Goal: Find specific page/section: Find specific page/section

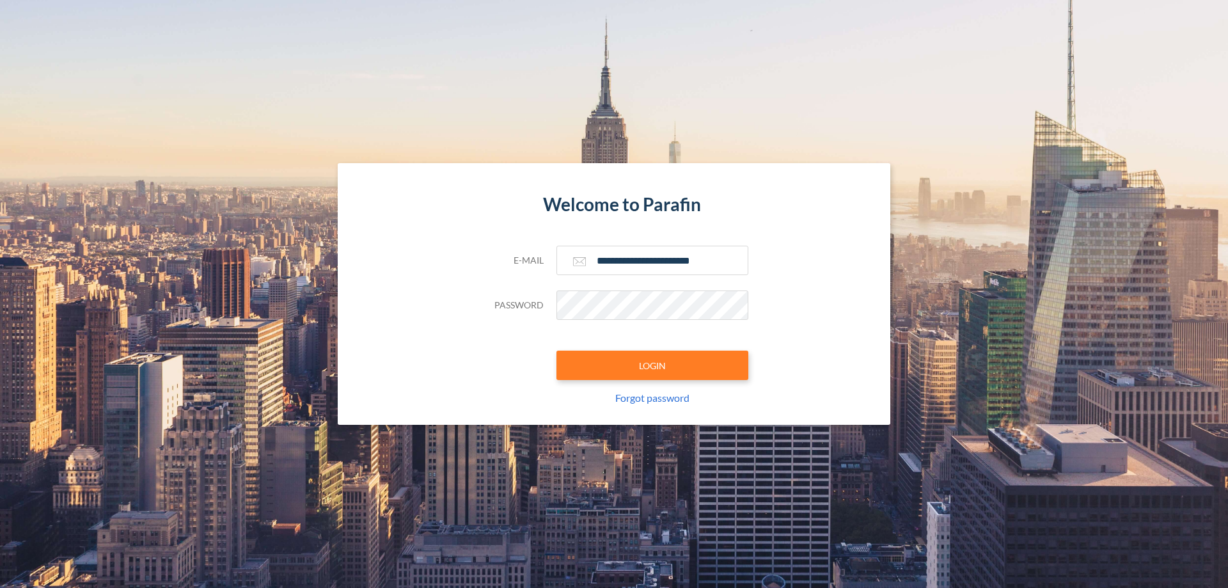
type input "**********"
click at [652, 365] on button "LOGIN" at bounding box center [652, 364] width 192 height 29
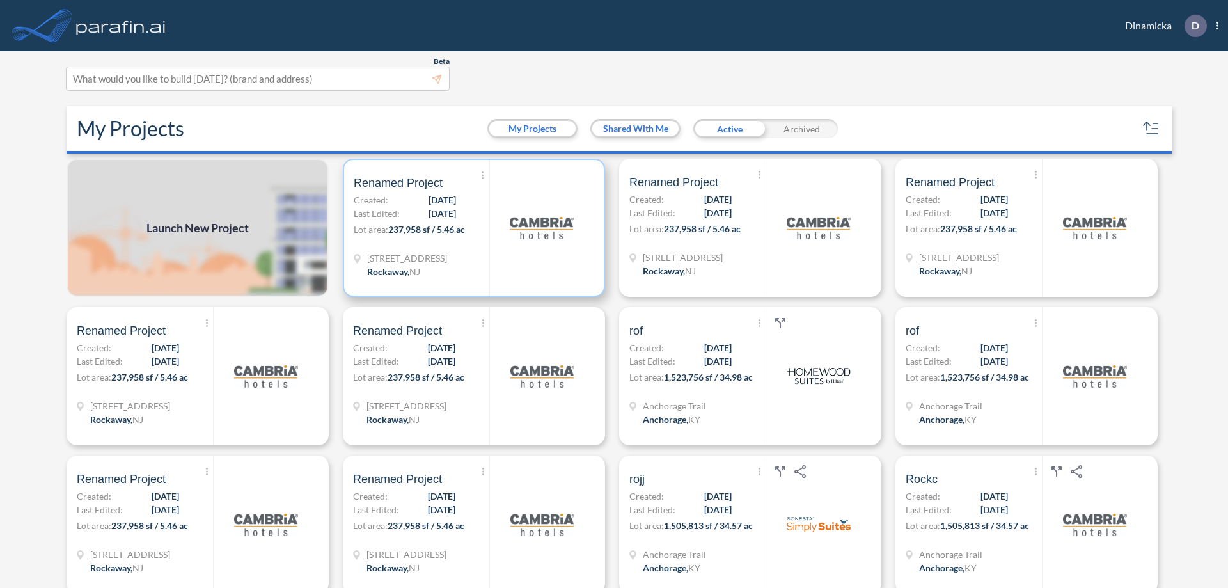
scroll to position [3, 0]
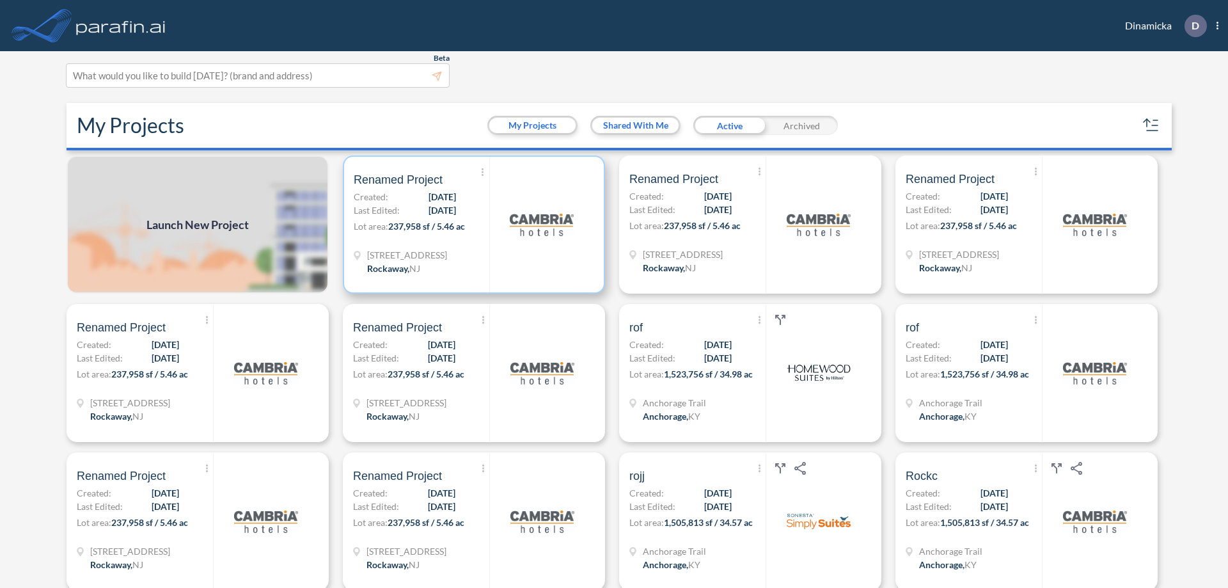
click at [471, 224] on p "Lot area: 237,958 sf / 5.46 ac" at bounding box center [422, 228] width 136 height 19
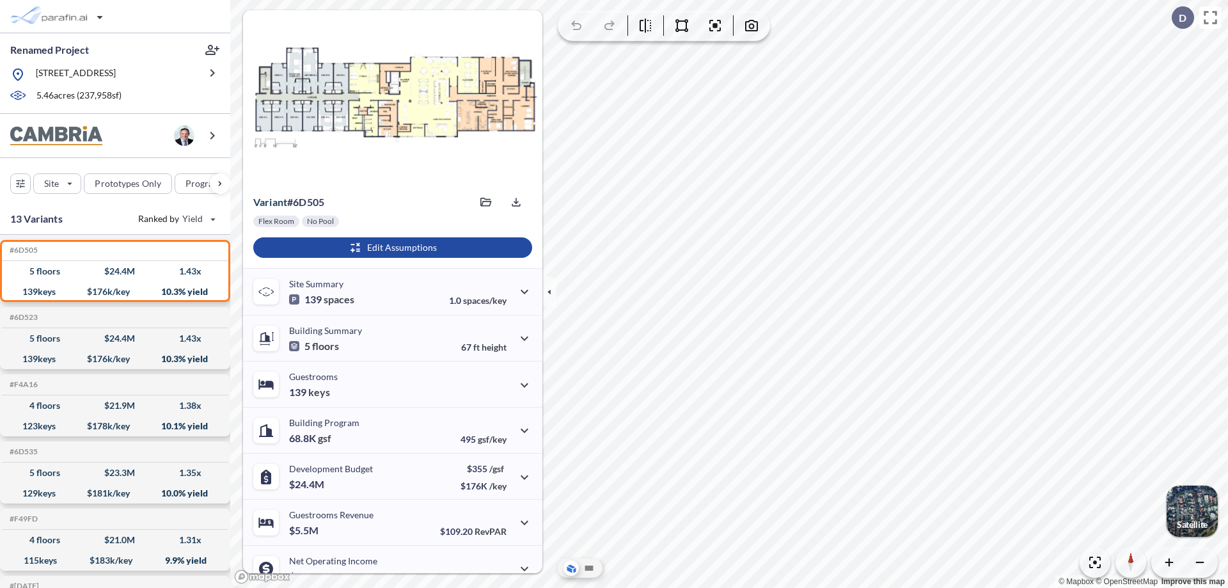
scroll to position [65, 0]
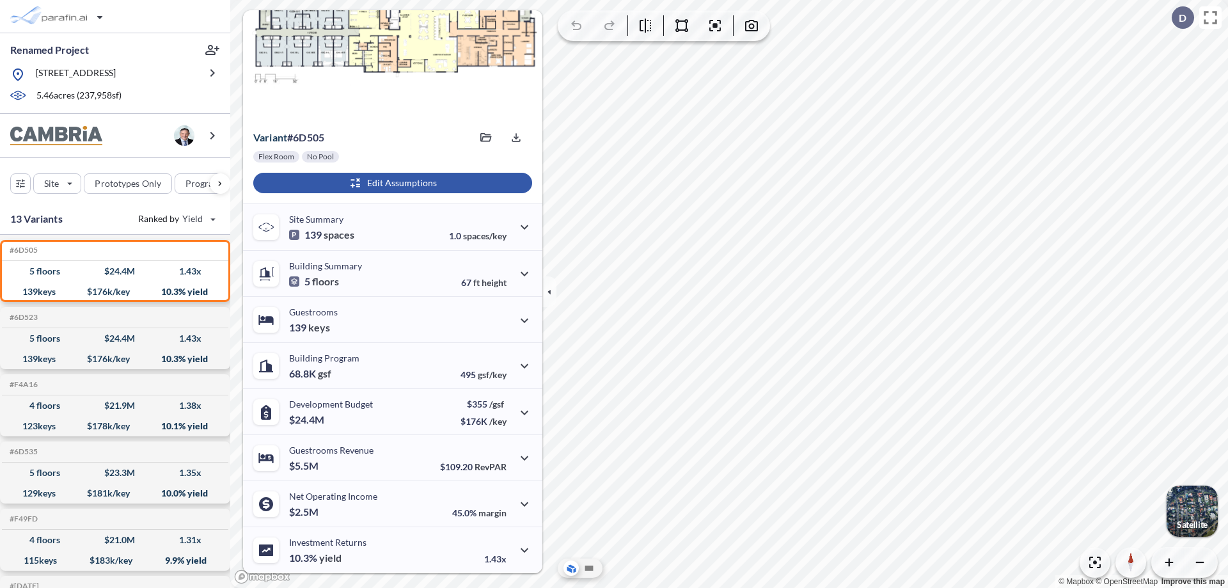
click at [391, 183] on div "button" at bounding box center [392, 183] width 279 height 20
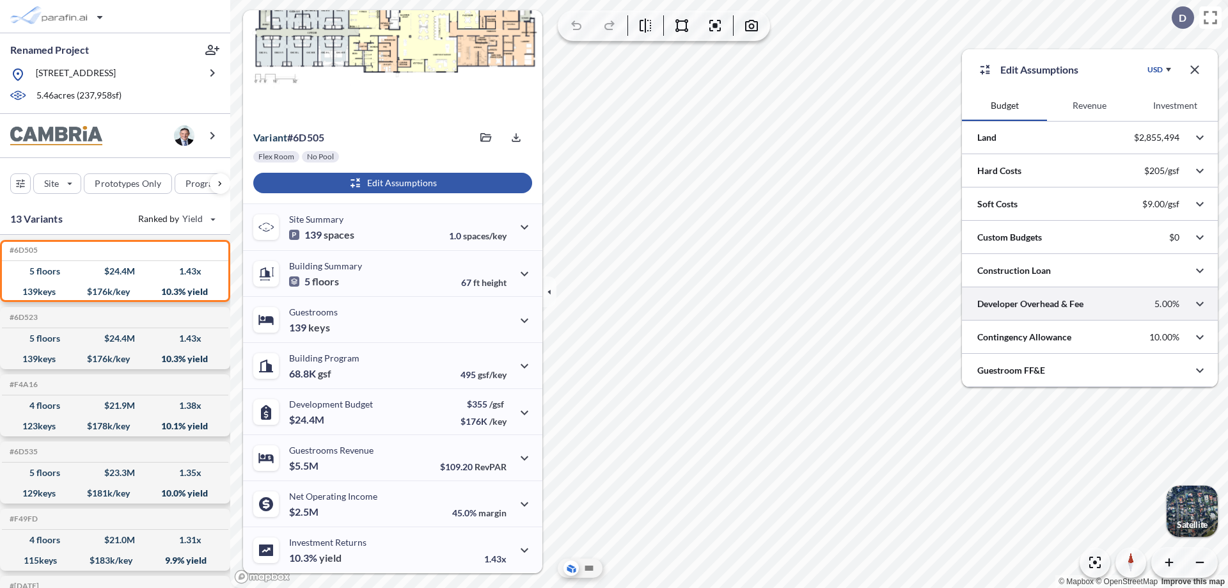
click at [1089, 304] on div at bounding box center [1090, 303] width 256 height 33
